Goal: Information Seeking & Learning: Learn about a topic

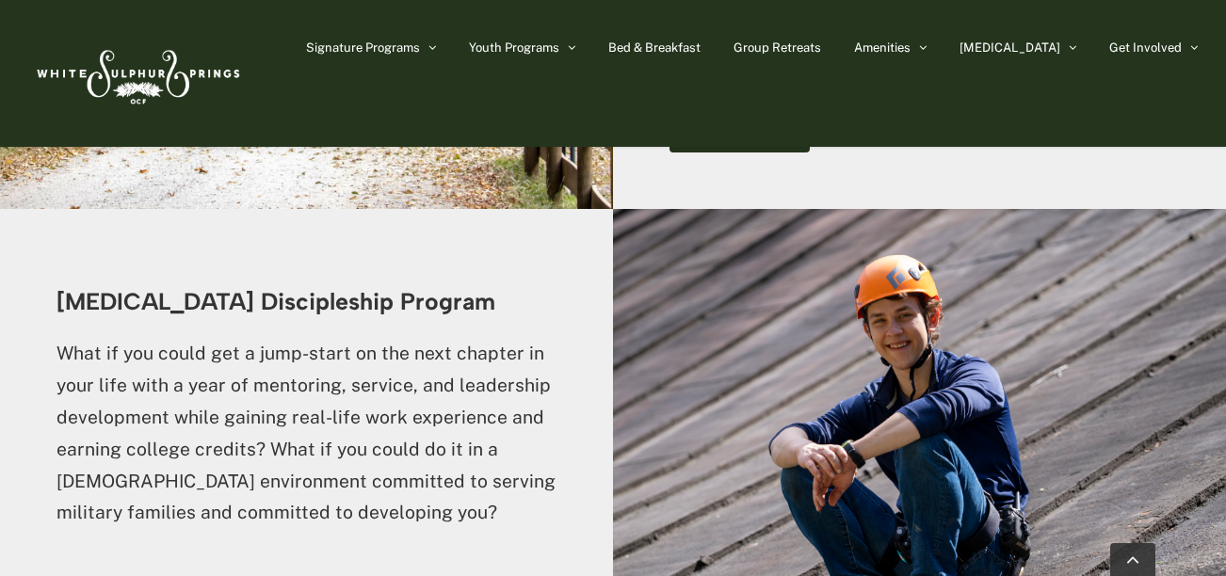
scroll to position [4865, 0]
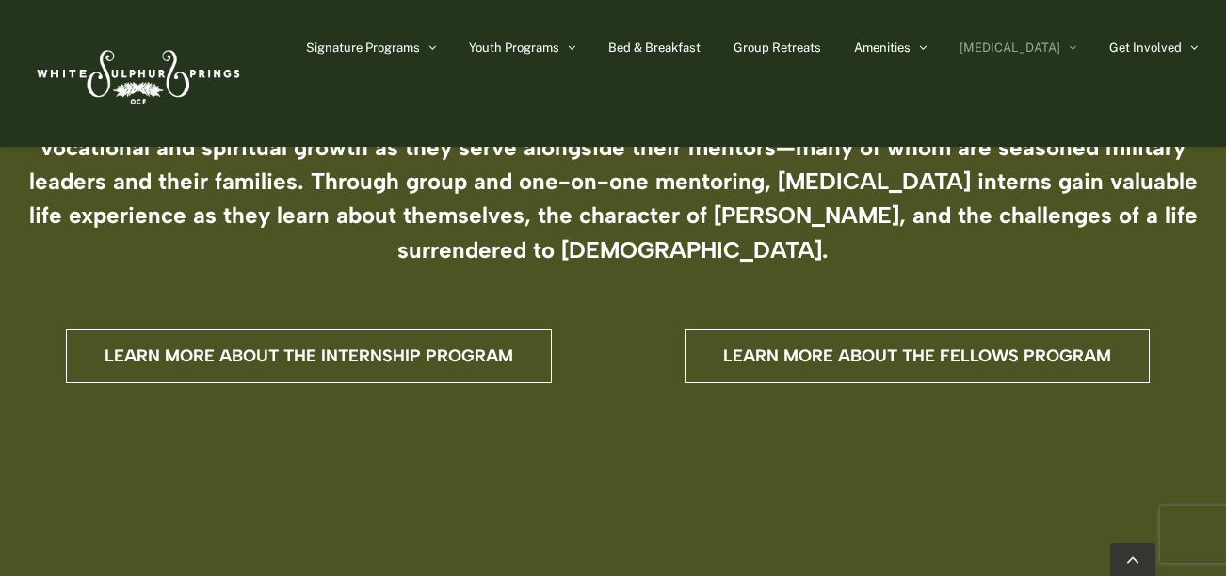
scroll to position [688, 0]
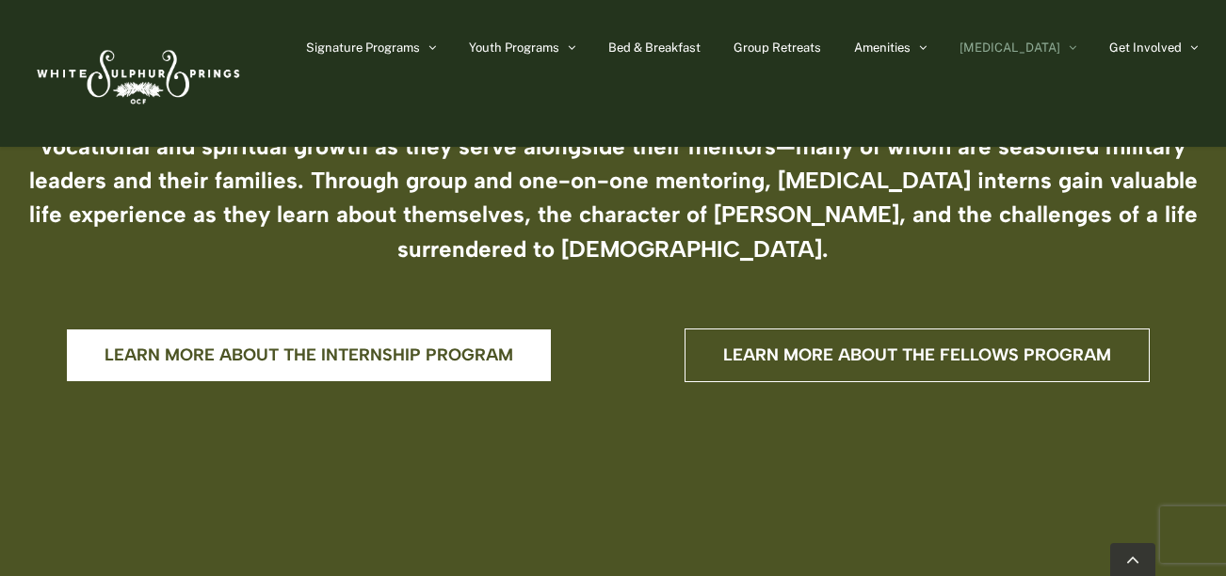
click at [536, 330] on link "Learn more about the internship program" at bounding box center [309, 356] width 486 height 54
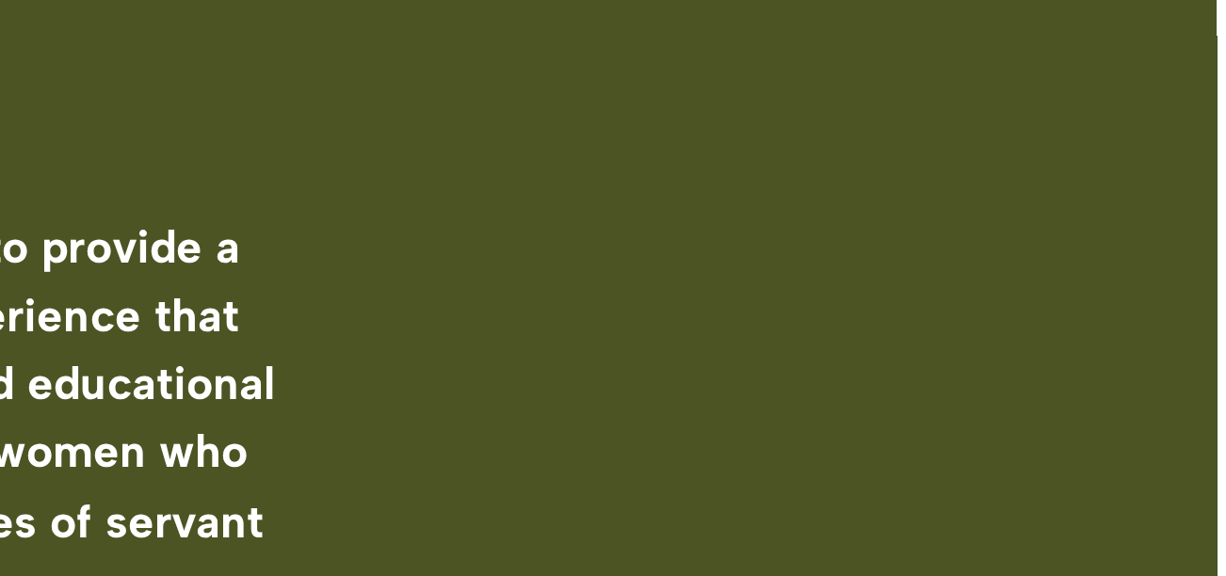
scroll to position [543, 0]
